Goal: Information Seeking & Learning: Learn about a topic

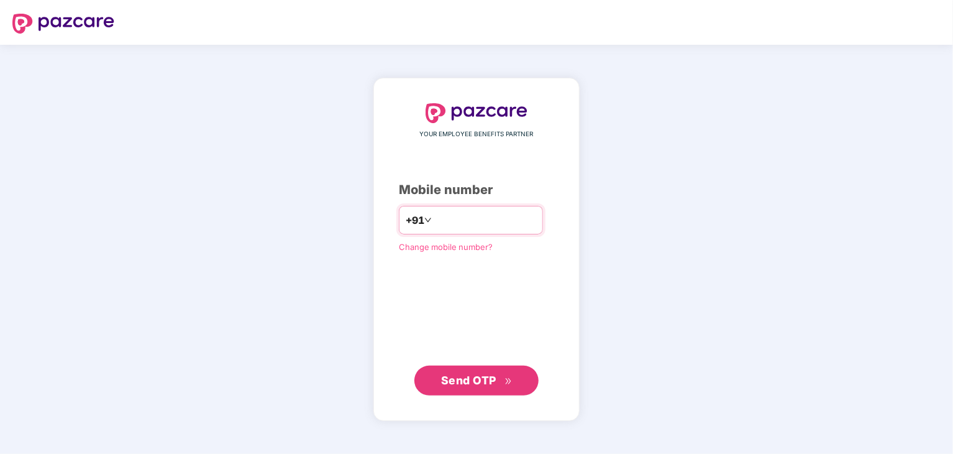
click at [462, 214] on input "number" at bounding box center [485, 220] width 102 height 20
type input "**********"
click at [482, 378] on span "Send OTP" at bounding box center [468, 379] width 55 height 13
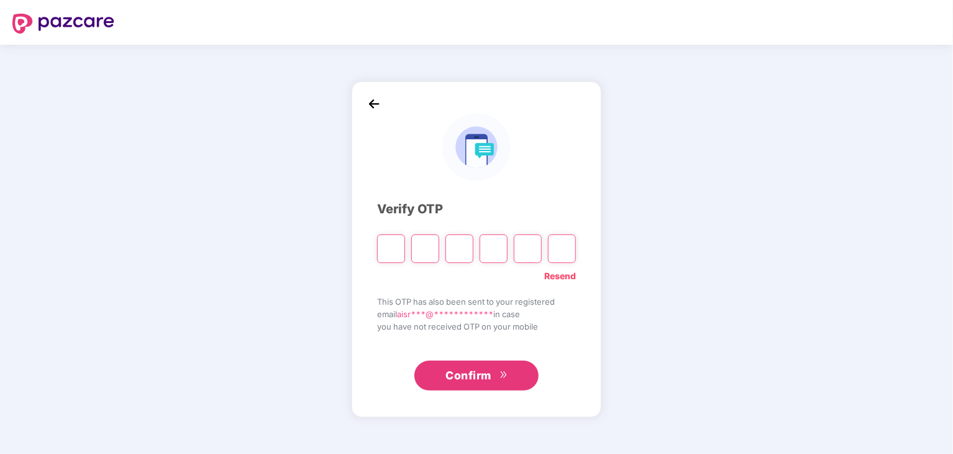
paste input "*"
type input "*"
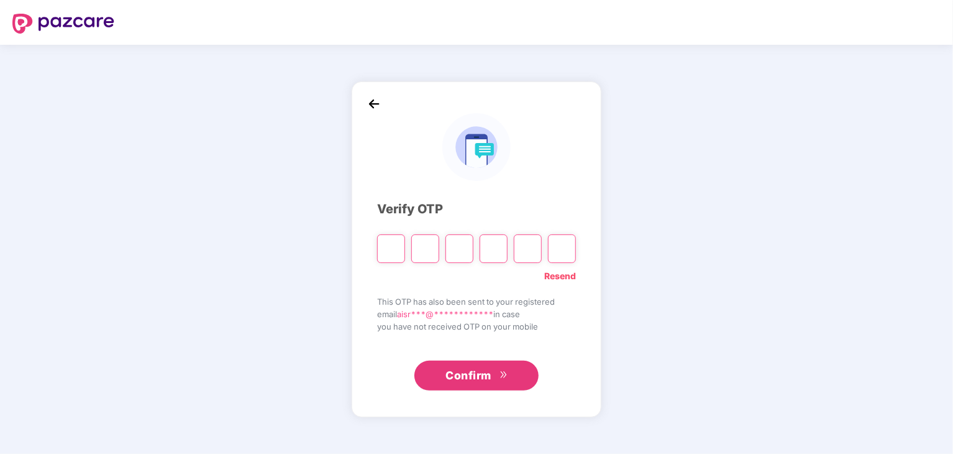
type input "*"
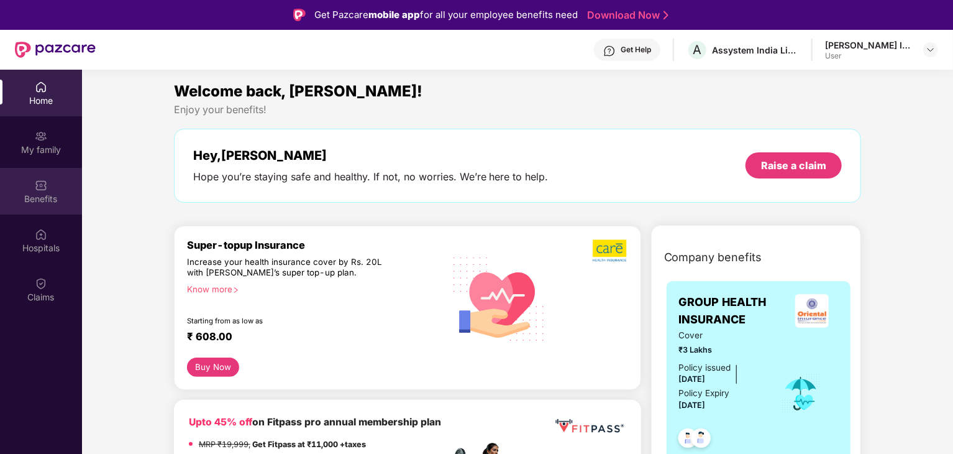
click at [66, 184] on div "Benefits" at bounding box center [41, 191] width 82 height 47
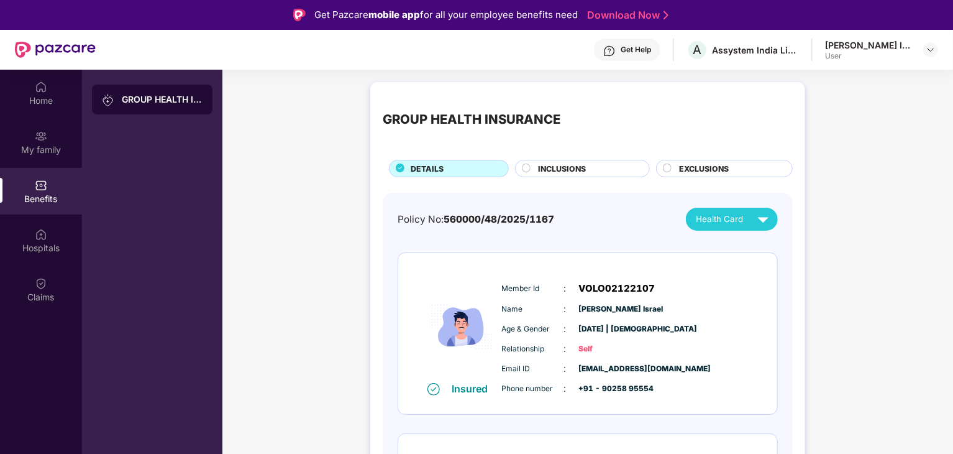
click at [572, 163] on span "INCLUSIONS" at bounding box center [562, 169] width 48 height 12
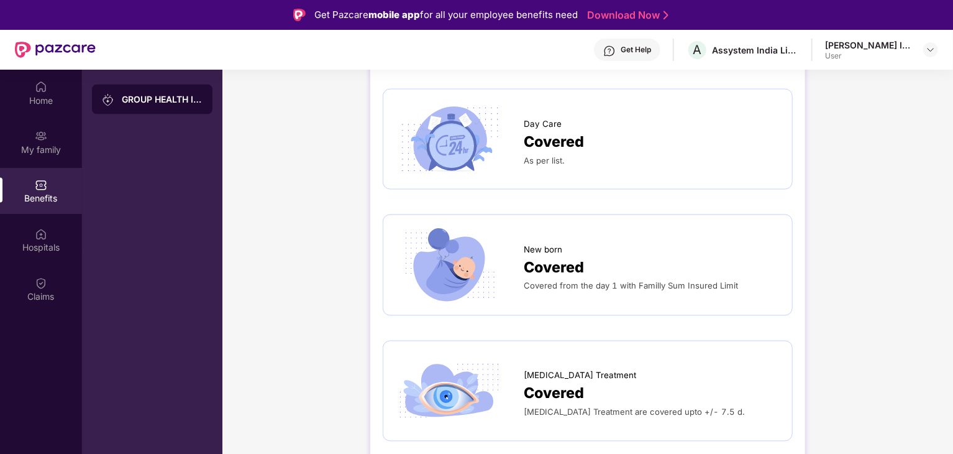
scroll to position [1118, 0]
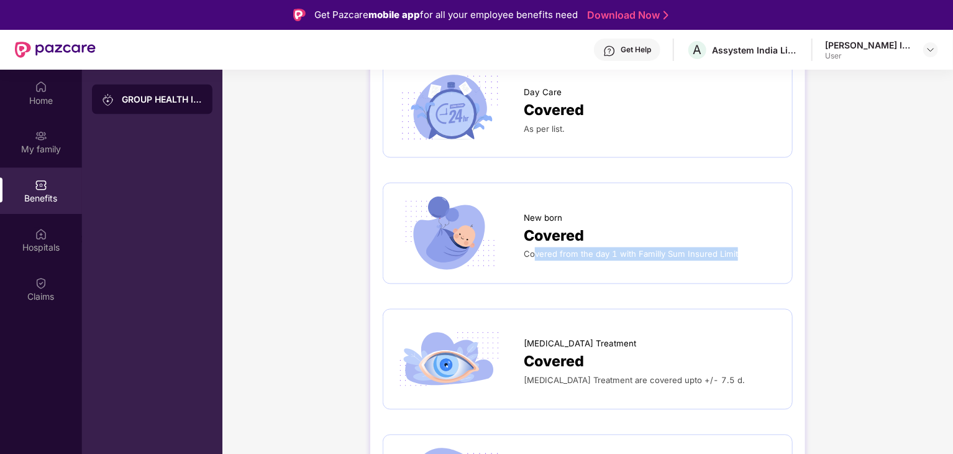
drag, startPoint x: 533, startPoint y: 250, endPoint x: 735, endPoint y: 257, distance: 202.0
click at [735, 257] on div "New born Covered Covered from the day 1 with Familly Sum Insured Limit" at bounding box center [588, 233] width 384 height 75
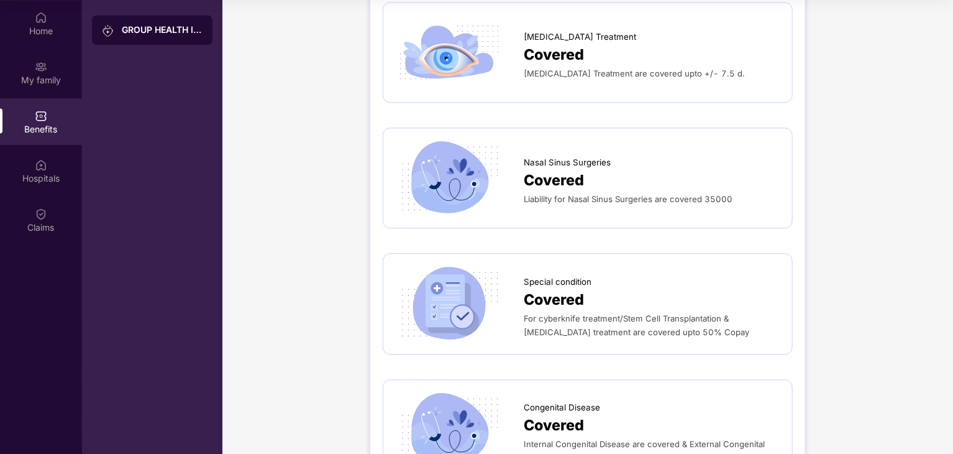
scroll to position [1418, 0]
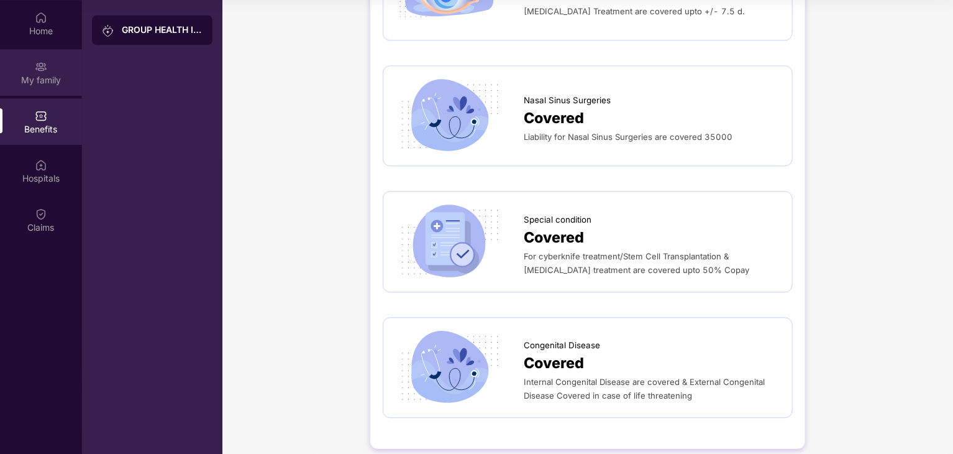
click at [37, 80] on div "My family" at bounding box center [41, 80] width 82 height 12
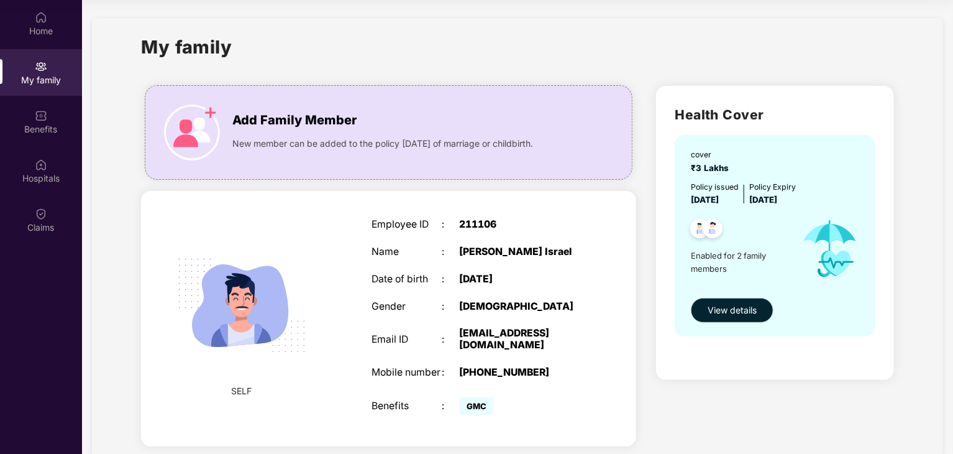
scroll to position [0, 0]
